Goal: Task Accomplishment & Management: Complete application form

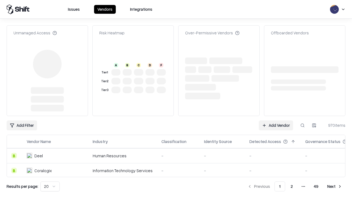
click at [276, 121] on link "Add Vendor" at bounding box center [276, 126] width 34 height 10
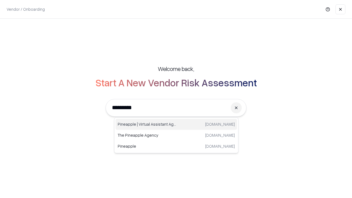
click at [176, 124] on div "Pineapple | Virtual Assistant Agency [DOMAIN_NAME]" at bounding box center [177, 124] width 122 height 11
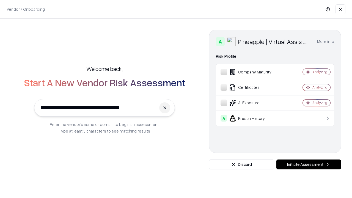
type input "**********"
click at [309, 165] on button "Initiate Assessment" at bounding box center [309, 165] width 65 height 10
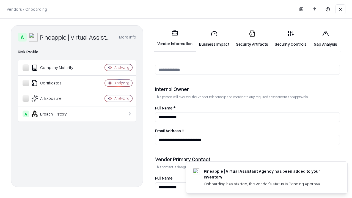
scroll to position [285, 0]
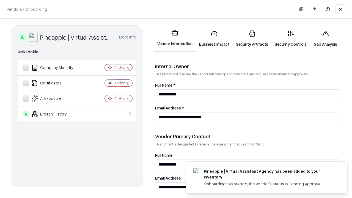
click at [214, 39] on link "Business Impact" at bounding box center [214, 39] width 37 height 26
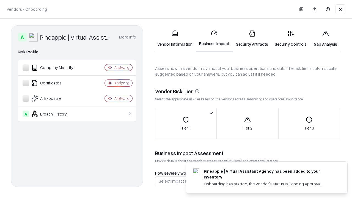
click at [326, 39] on link "Gap Analysis" at bounding box center [325, 39] width 31 height 26
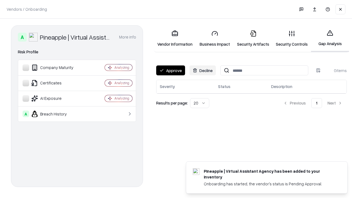
click at [171, 70] on button "Approve" at bounding box center [170, 70] width 29 height 10
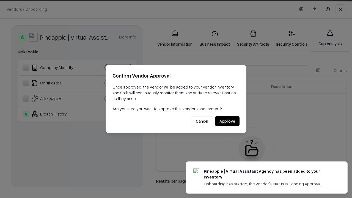
click at [227, 121] on button "Approve" at bounding box center [227, 121] width 24 height 10
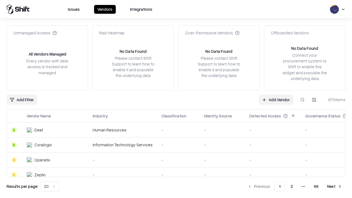
type input "**********"
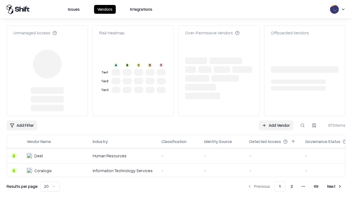
click at [276, 121] on link "Add Vendor" at bounding box center [276, 126] width 34 height 10
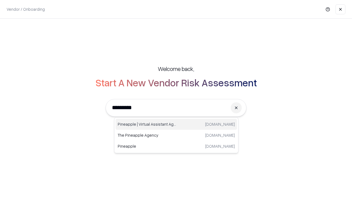
click at [176, 124] on div "Pineapple | Virtual Assistant Agency [DOMAIN_NAME]" at bounding box center [177, 124] width 122 height 11
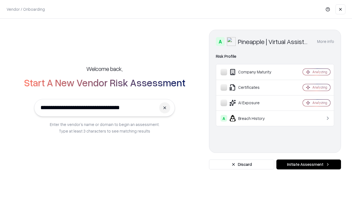
type input "**********"
click at [309, 165] on button "Initiate Assessment" at bounding box center [309, 165] width 65 height 10
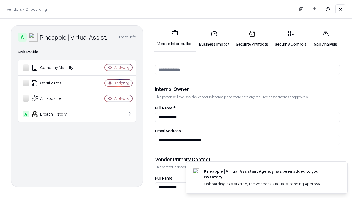
scroll to position [285, 0]
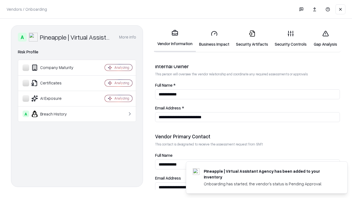
click at [326, 39] on link "Gap Analysis" at bounding box center [325, 39] width 31 height 26
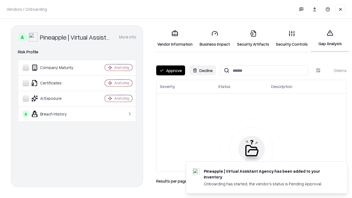
click at [171, 70] on button "Approve" at bounding box center [170, 70] width 29 height 10
